Goal: Navigation & Orientation: Find specific page/section

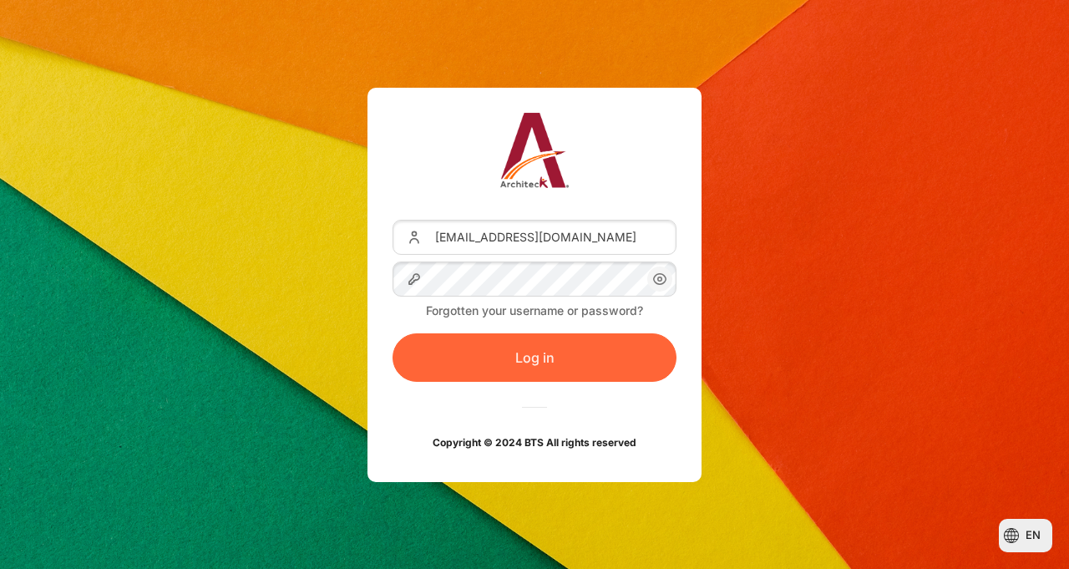
click at [514, 367] on button "Log in" at bounding box center [534, 357] width 284 height 48
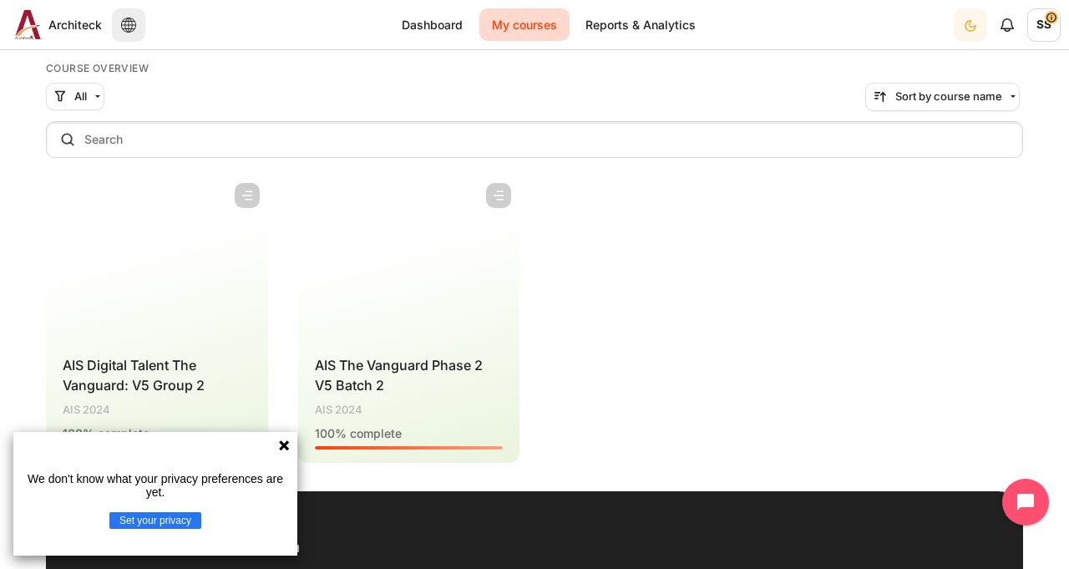
scroll to position [251, 0]
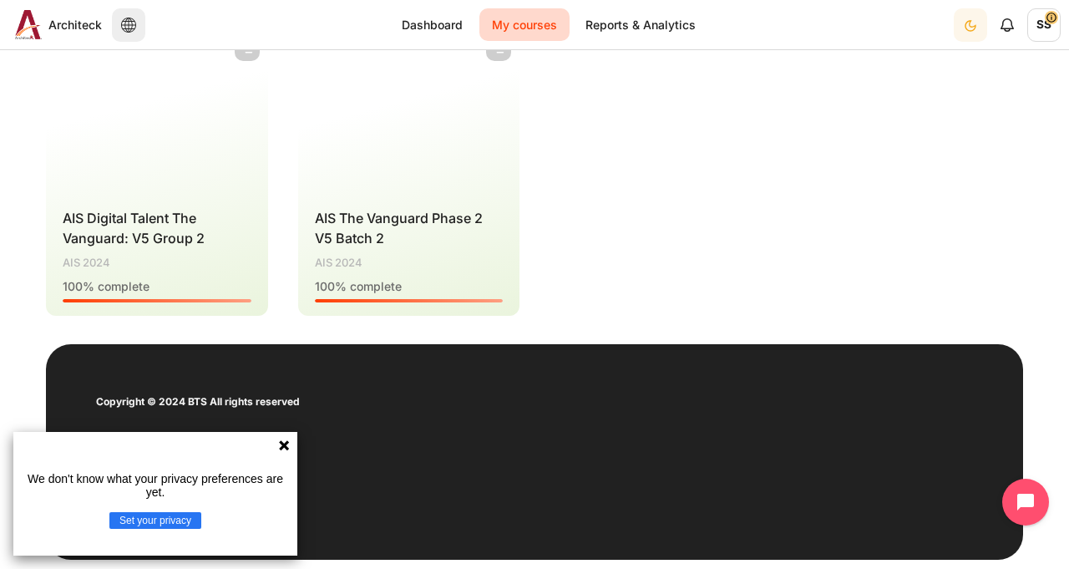
click at [282, 444] on icon at bounding box center [284, 445] width 10 height 10
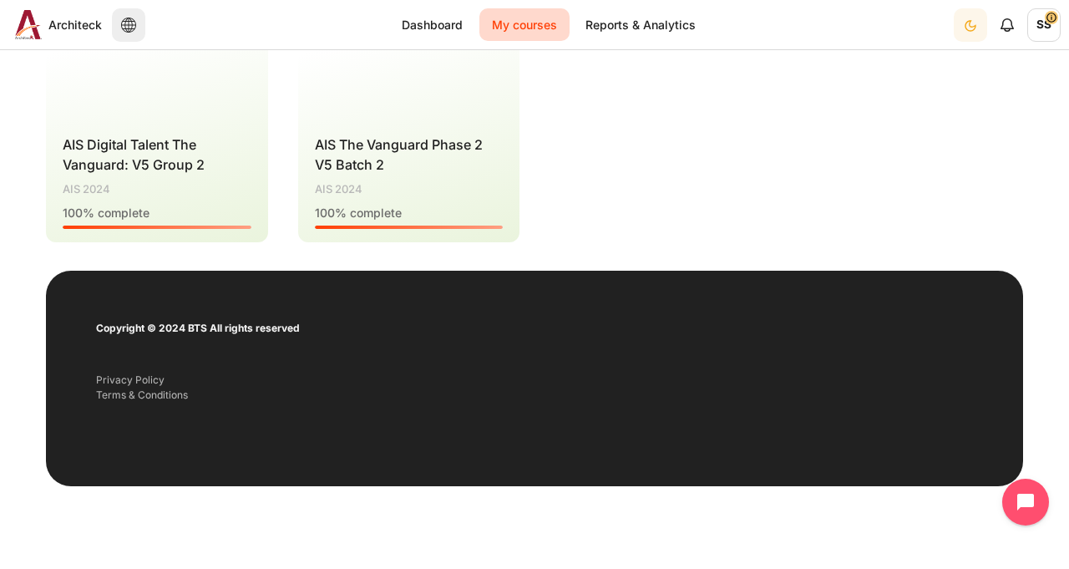
scroll to position [0, 0]
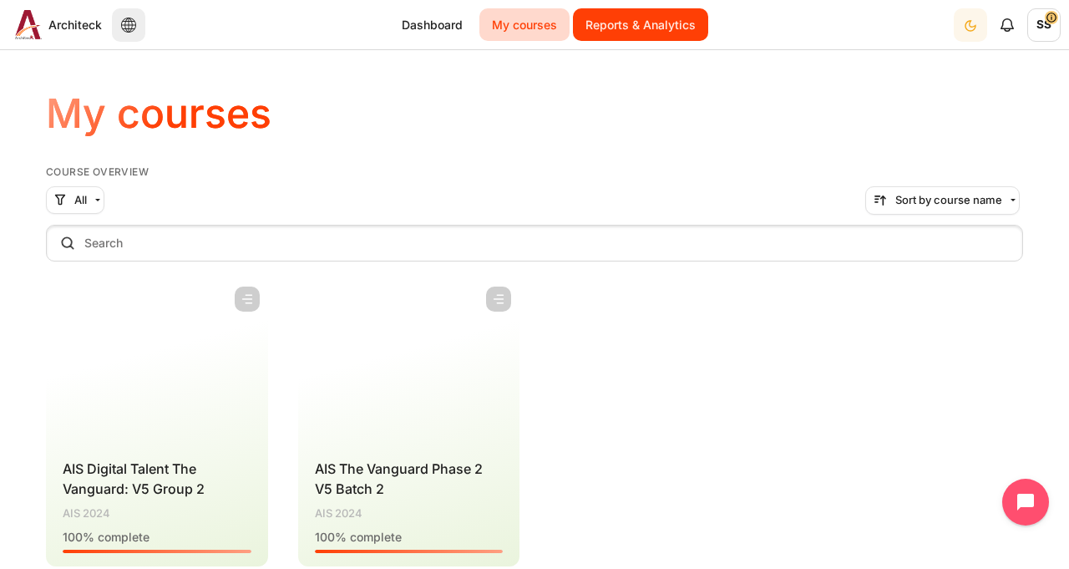
click at [614, 17] on link "Reports & Analytics" at bounding box center [640, 24] width 135 height 33
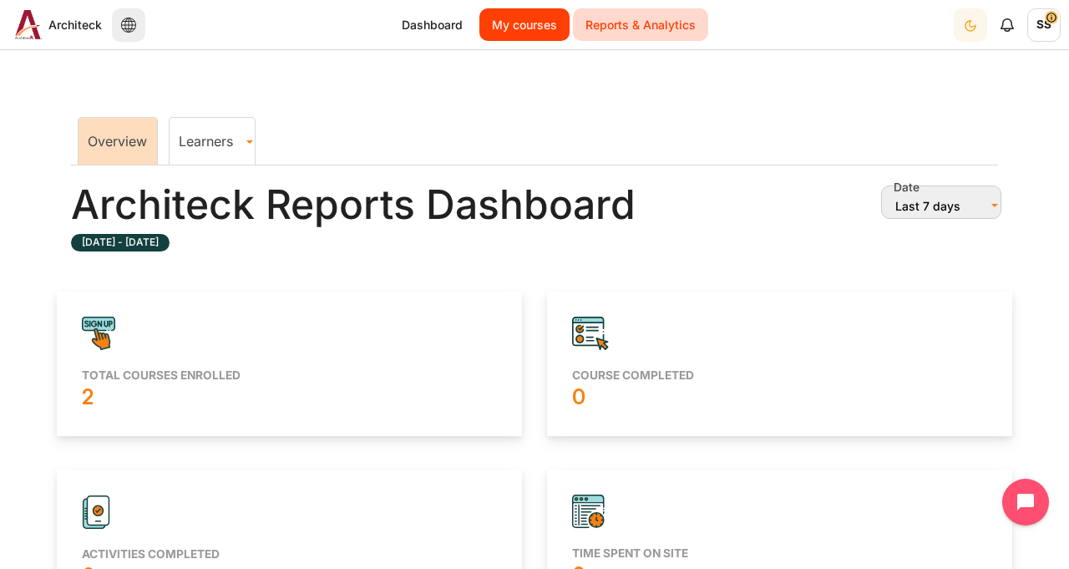
click at [514, 13] on link "My courses" at bounding box center [524, 24] width 90 height 33
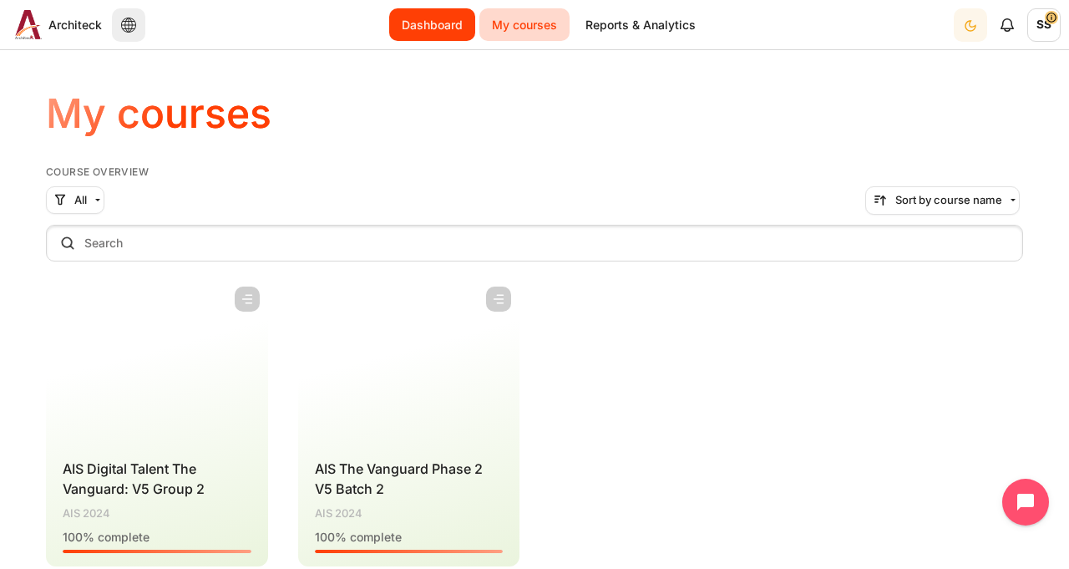
click at [418, 23] on link "Dashboard" at bounding box center [432, 24] width 86 height 33
